Goal: Book appointment/travel/reservation

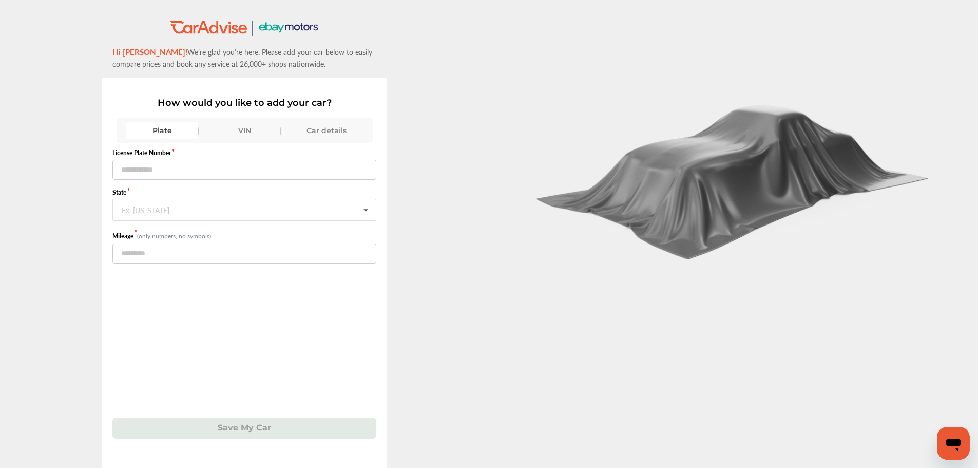
click at [236, 132] on div "VIN" at bounding box center [244, 130] width 72 height 16
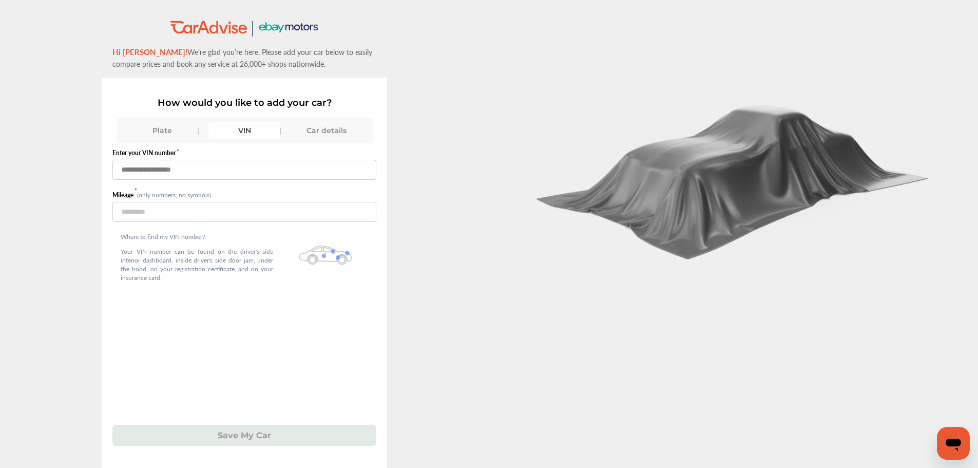
click at [137, 179] on input "text" at bounding box center [244, 170] width 264 height 20
type input "**********"
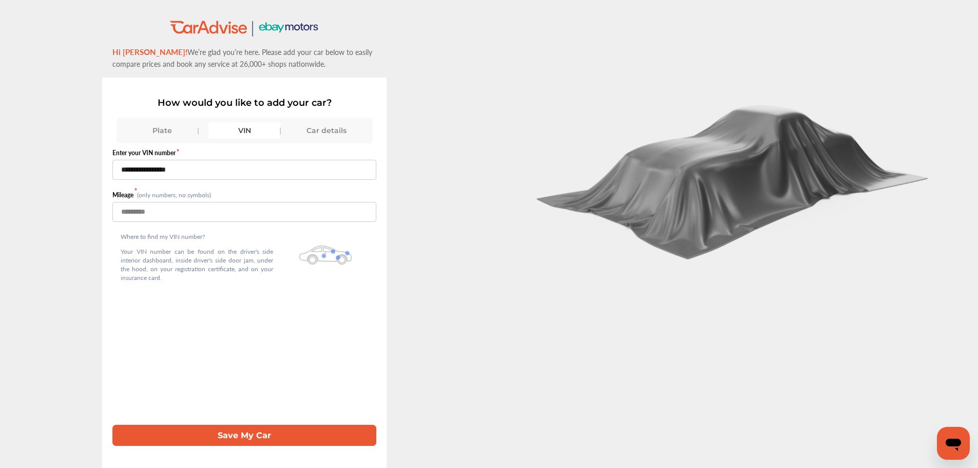
type input "******"
click at [112, 425] on button "Save My Car" at bounding box center [244, 435] width 264 height 21
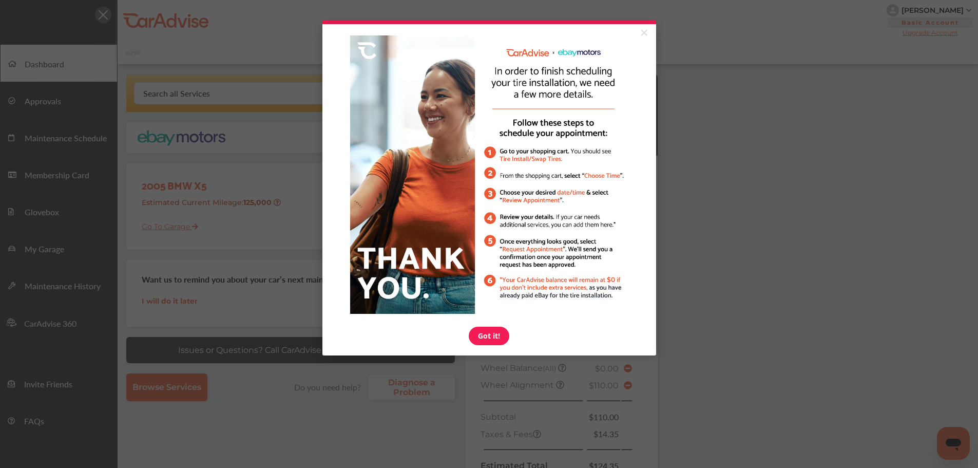
click at [495, 336] on link "Got it!" at bounding box center [489, 336] width 41 height 18
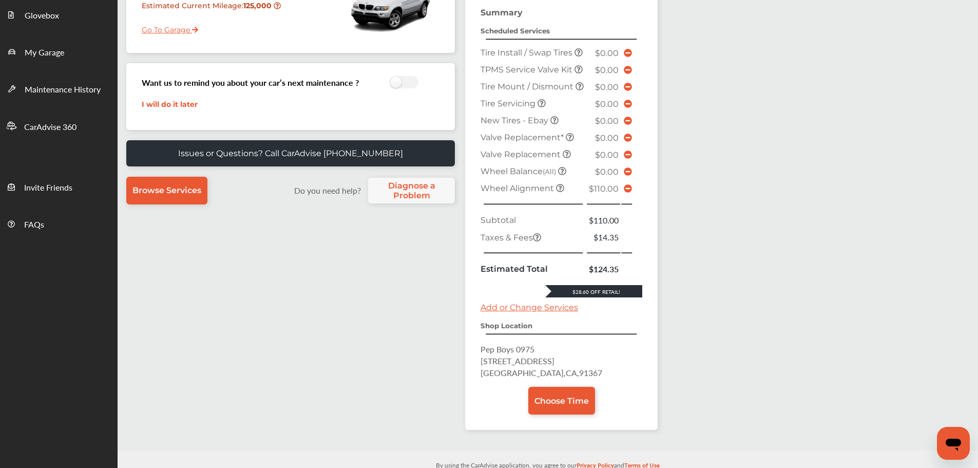
scroll to position [240, 0]
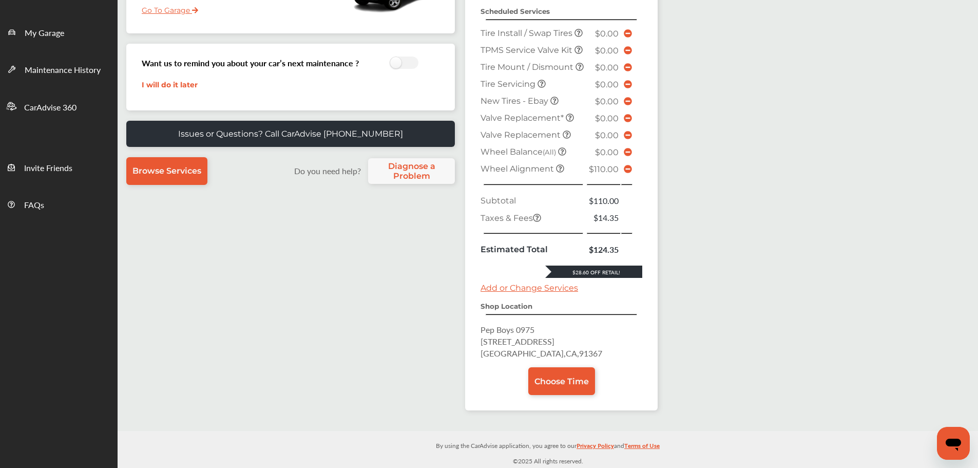
click at [628, 170] on icon at bounding box center [628, 169] width 8 height 8
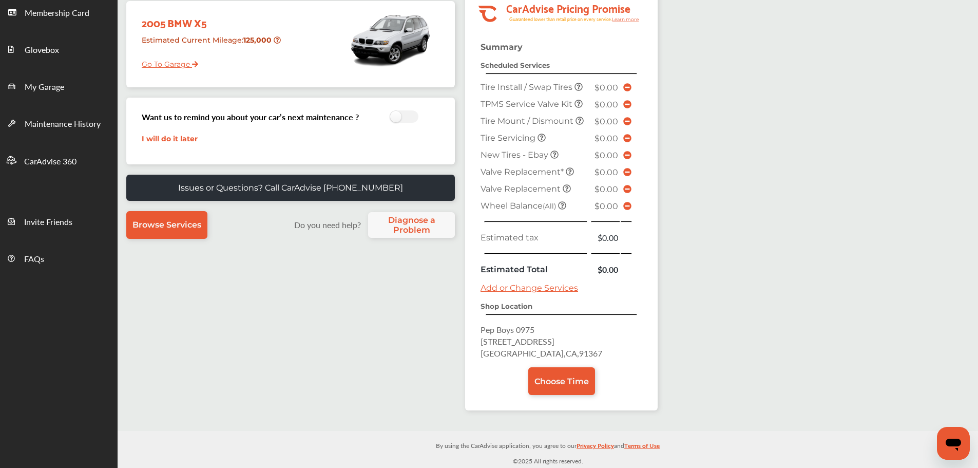
scroll to position [163, 0]
click at [564, 387] on link "Choose Time" at bounding box center [561, 381] width 67 height 28
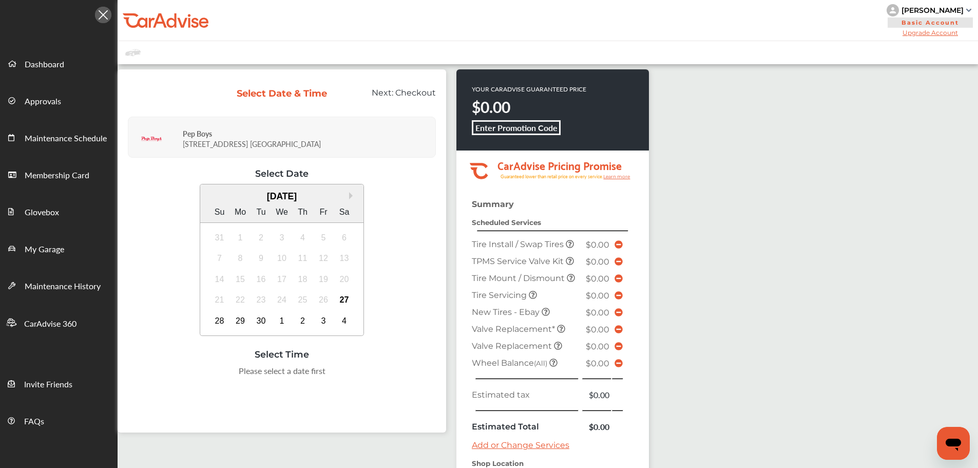
click at [345, 299] on div "27" at bounding box center [344, 300] width 16 height 16
click at [200, 385] on div "2:00 PM 3:00 PM 4:00 PM 5:00 PM" at bounding box center [282, 377] width 308 height 24
click at [202, 373] on div "2:00 PM" at bounding box center [205, 374] width 48 height 18
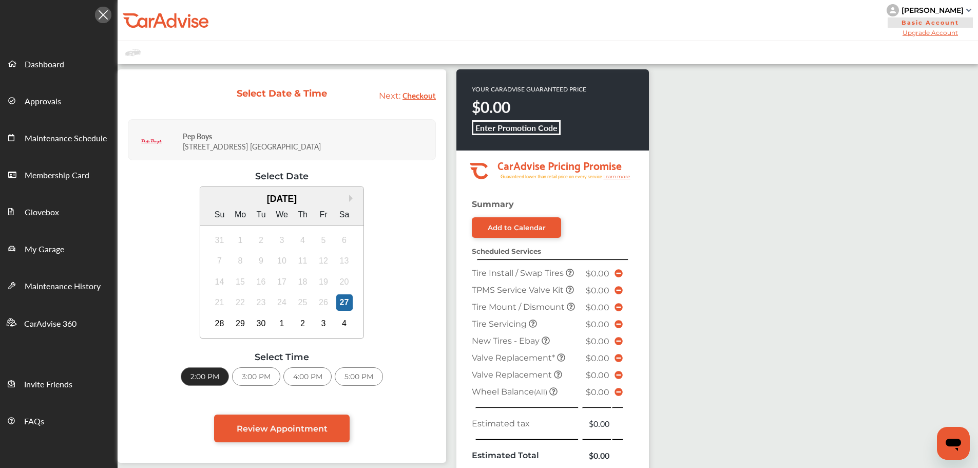
click at [257, 426] on span "Review Appointment" at bounding box center [282, 429] width 91 height 10
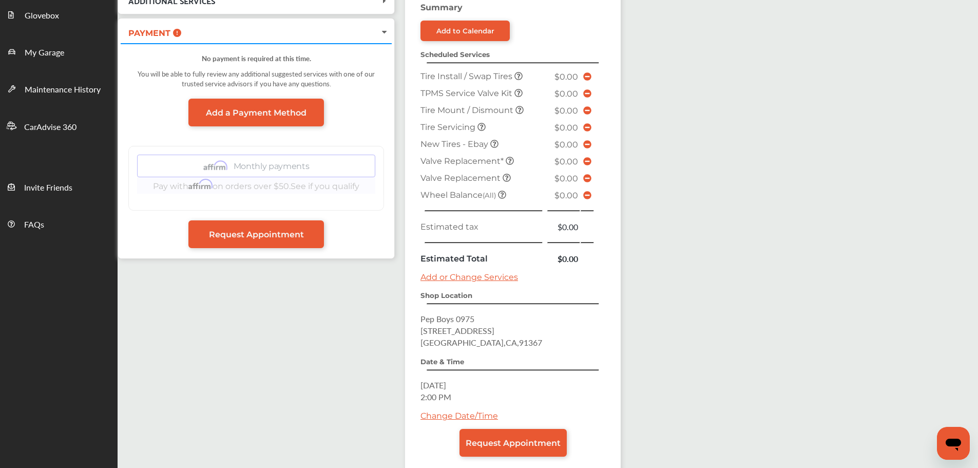
scroll to position [253, 0]
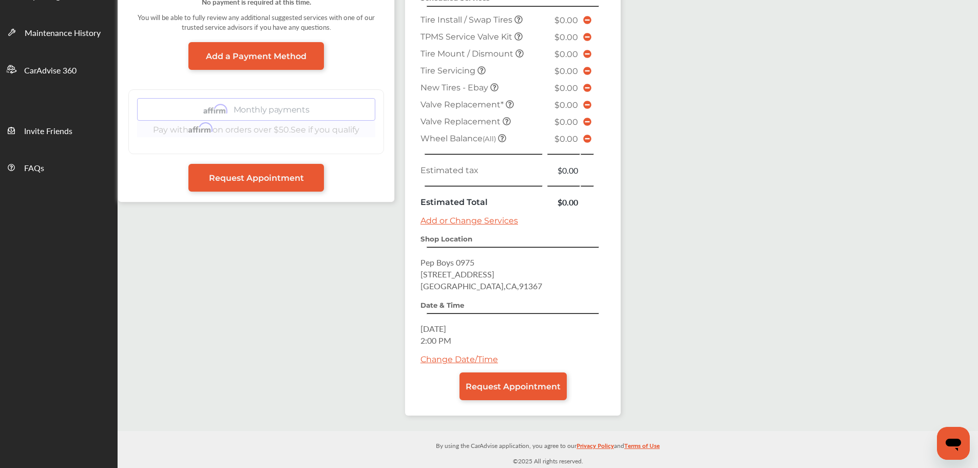
click at [534, 387] on span "Request Appointment" at bounding box center [513, 386] width 95 height 10
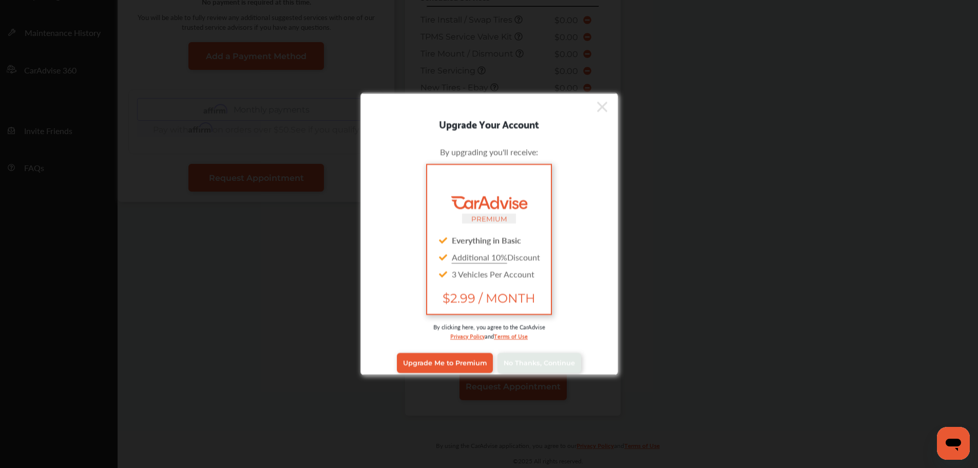
click at [553, 356] on link "No Thanks, Continue" at bounding box center [540, 363] width 84 height 20
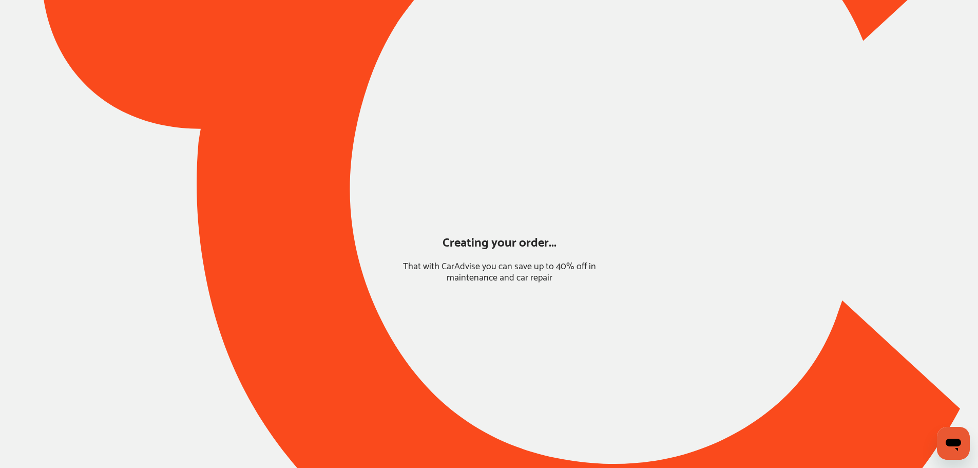
scroll to position [0, 0]
